Goal: Task Accomplishment & Management: Manage account settings

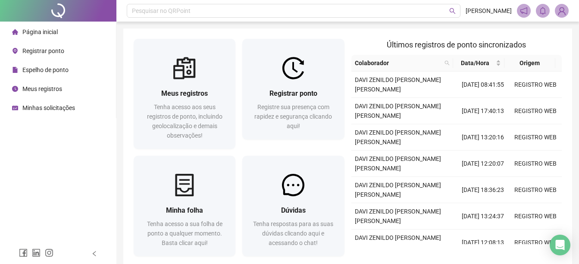
click at [15, 140] on div "Página inicial Registrar ponto Espelho de ponto Meus registros Minhas solicitaç…" at bounding box center [58, 121] width 116 height 243
click at [35, 147] on div "Página inicial Registrar ponto Espelho de ponto Meus registros Minhas solicitaç…" at bounding box center [58, 121] width 116 height 243
click at [40, 108] on span "Minhas solicitações" at bounding box center [48, 107] width 53 height 7
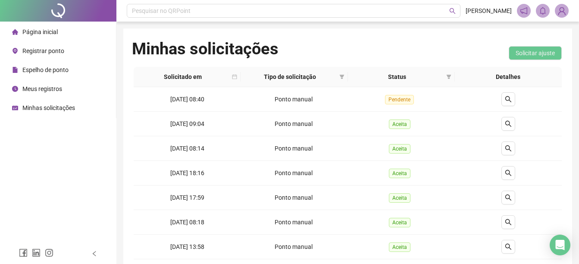
click at [47, 33] on span "Página inicial" at bounding box center [39, 31] width 35 height 7
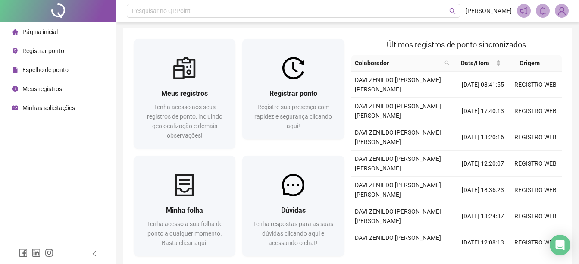
click at [28, 110] on span "Minhas solicitações" at bounding box center [48, 107] width 53 height 7
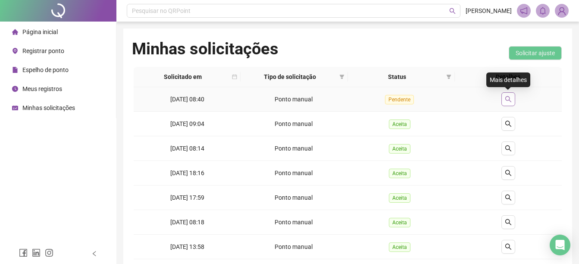
click at [508, 97] on icon "search" at bounding box center [508, 99] width 7 height 7
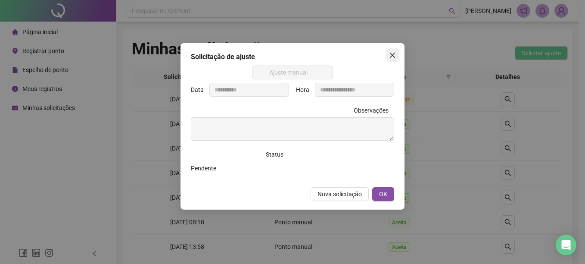
click at [390, 56] on icon "close" at bounding box center [392, 55] width 7 height 7
